Goal: Task Accomplishment & Management: Manage account settings

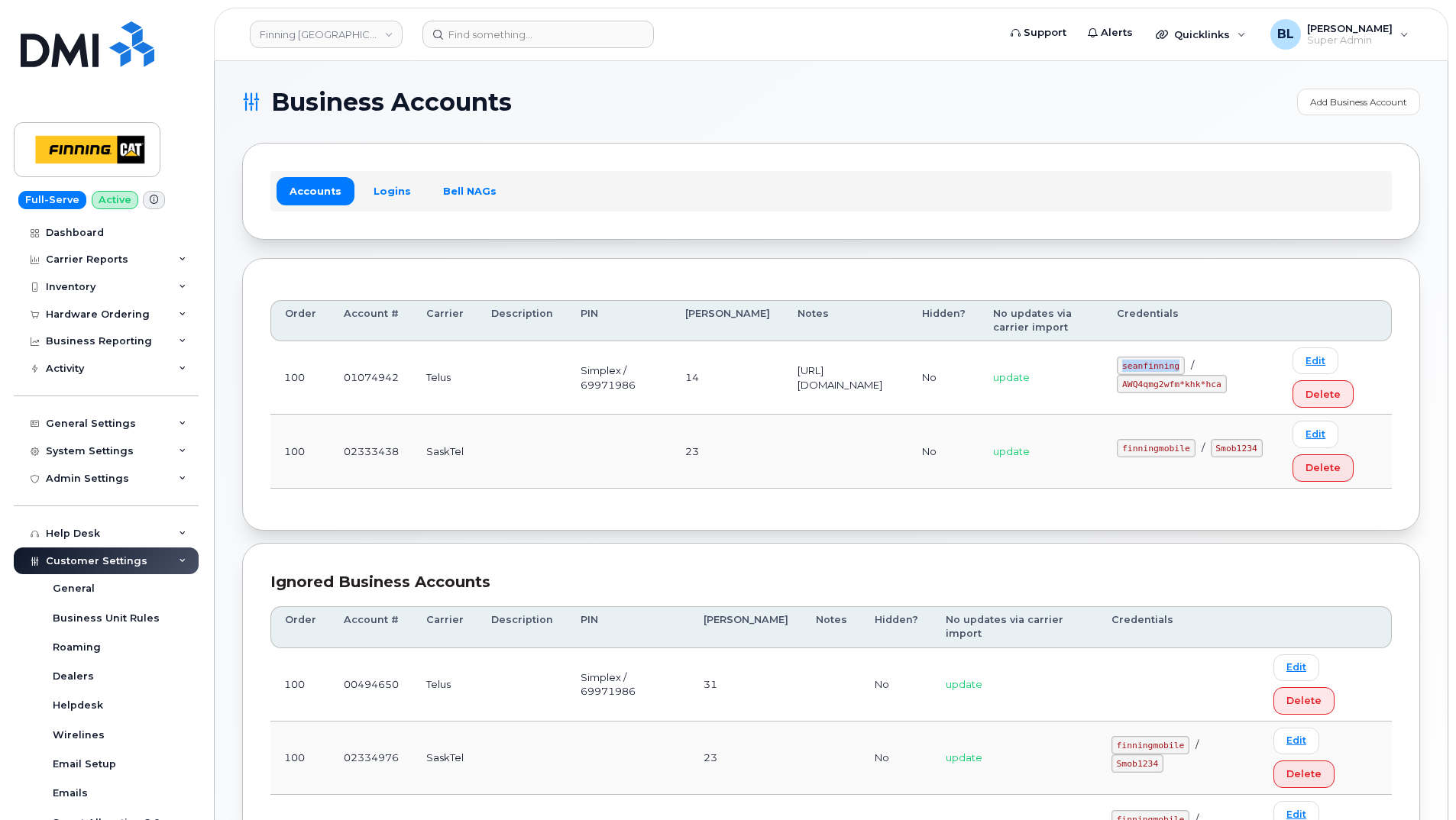
drag, startPoint x: 1151, startPoint y: 382, endPoint x: 1213, endPoint y: 382, distance: 62.0
click at [1185, 375] on code "seanfinning" at bounding box center [1151, 365] width 68 height 18
copy code "seanfinning"
click at [944, 531] on div "Order Account # Carrier Description PIN [PERSON_NAME] Notes Hidden? No updates …" at bounding box center [831, 394] width 1178 height 272
click at [816, 593] on div "Ignored Business Accounts" at bounding box center [831, 581] width 1122 height 22
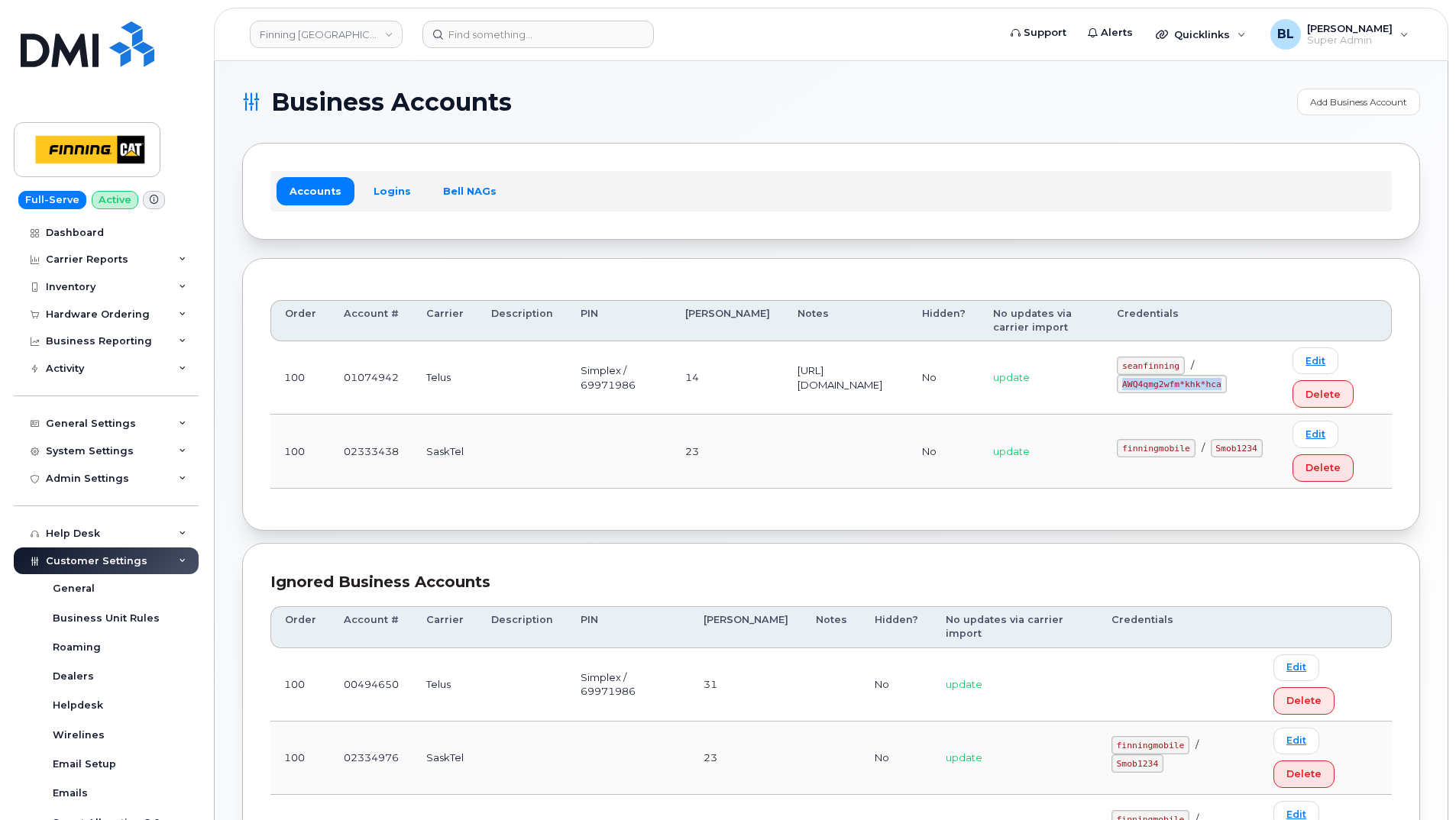
drag, startPoint x: 1156, startPoint y: 400, endPoint x: 1250, endPoint y: 402, distance: 94.0
click at [1226, 393] on code "AWQ4qmg2wfm*khk*hca" at bounding box center [1171, 383] width 109 height 18
copy code "AWQ4qmg2wfm*khk*hca"
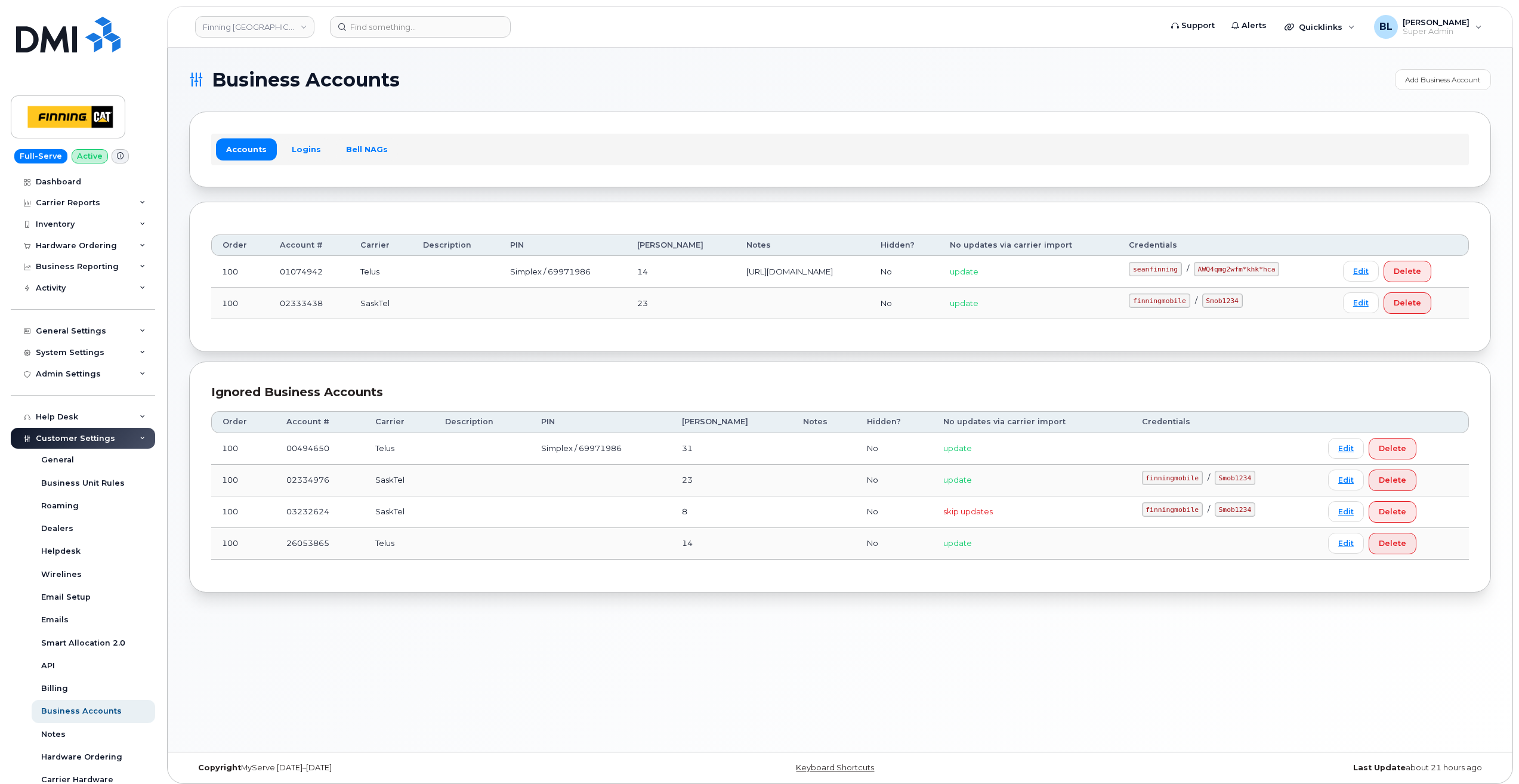
drag, startPoint x: 555, startPoint y: 108, endPoint x: 556, endPoint y: 80, distance: 28.0
click at [555, 107] on section "Business Accounts Add Business Account Accounts Logins Bell NAGs Order Account …" at bounding box center [840, 331] width 1302 height 523
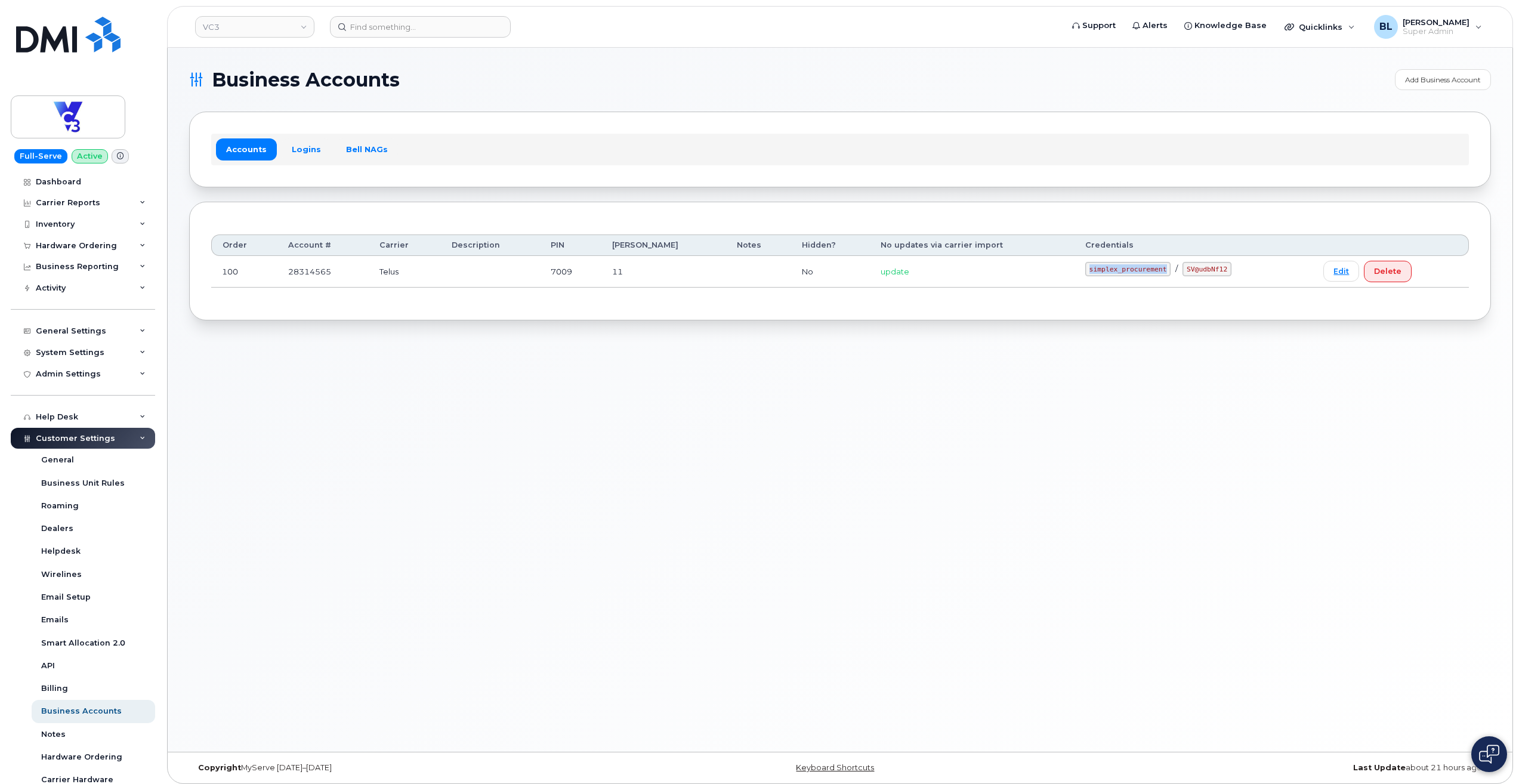
drag, startPoint x: 1074, startPoint y: 269, endPoint x: 1147, endPoint y: 275, distance: 73.2
click at [1147, 275] on code "simplex_procurement" at bounding box center [1127, 269] width 85 height 14
copy code "simplex_procurement"
click at [1149, 292] on div "Order Account # Carrier Description PIN Bill Day Notes Hidden? No updates via c…" at bounding box center [840, 261] width 1258 height 75
drag, startPoint x: 1167, startPoint y: 272, endPoint x: 1210, endPoint y: 278, distance: 43.4
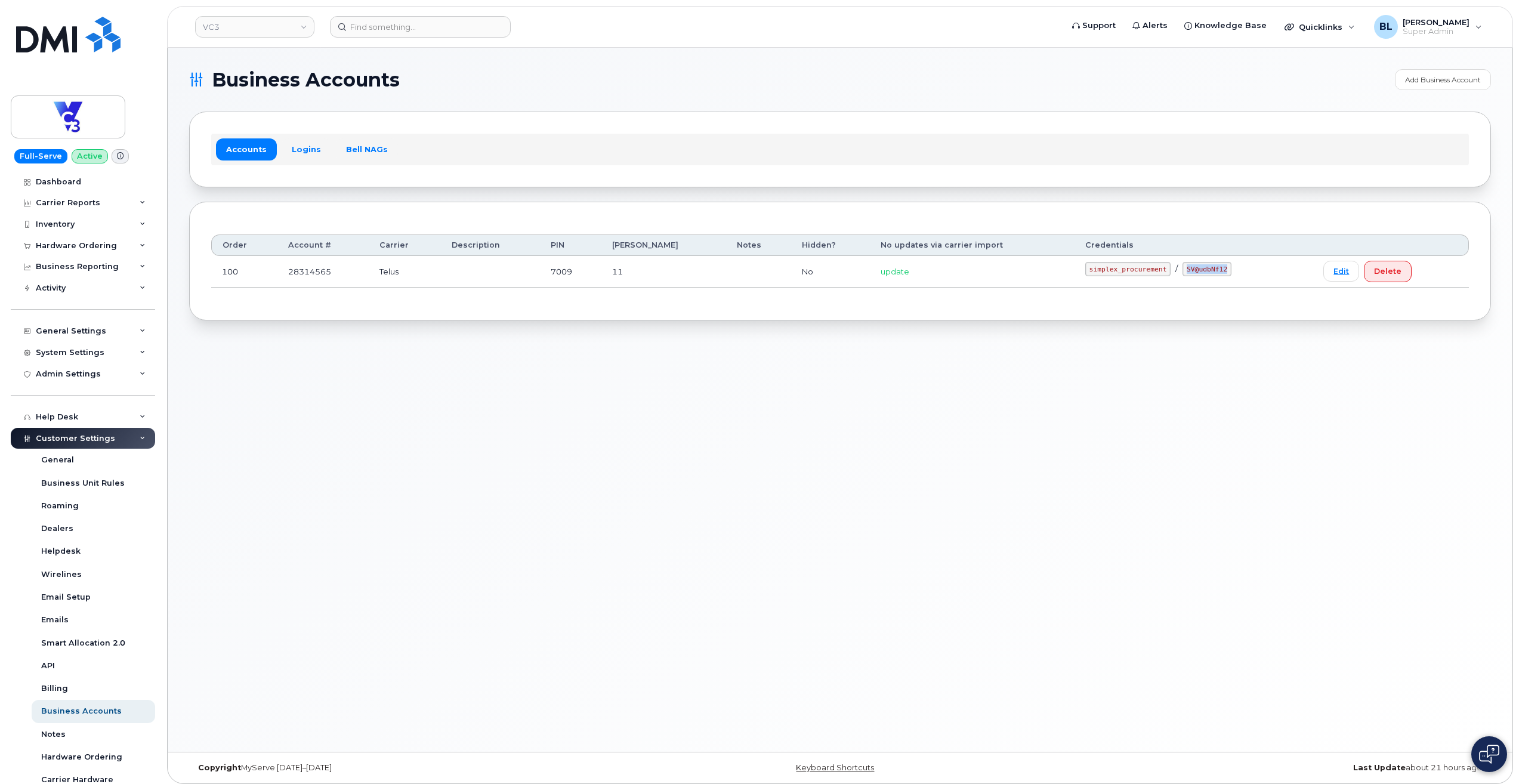
click at [1210, 278] on td "simplex_procurement / SV@udbNf12" at bounding box center [1194, 272] width 238 height 32
copy code "SV@udbNf12"
drag, startPoint x: 699, startPoint y: 410, endPoint x: 670, endPoint y: 369, distance: 50.2
click at [699, 410] on div "Business Accounts Add Business Account Accounts Logins Bell NAGs Order Account …" at bounding box center [840, 399] width 1345 height 704
